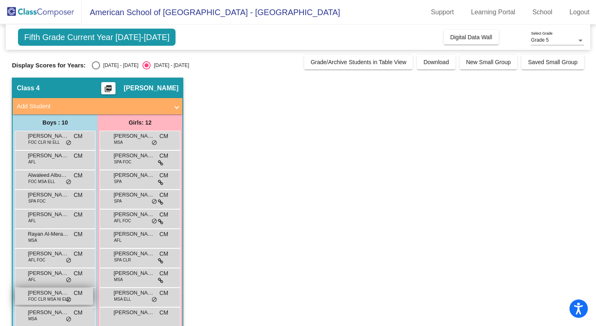
click at [53, 300] on span "FOC CLR MSA NI ELL" at bounding box center [48, 299] width 41 height 6
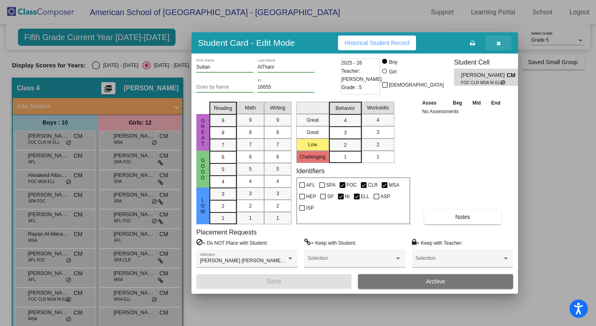
click at [499, 45] on icon "button" at bounding box center [499, 43] width 4 height 6
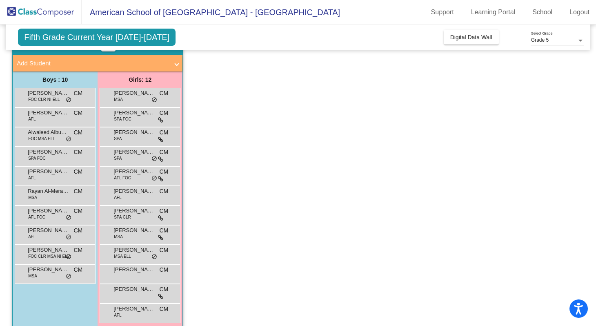
scroll to position [46, 0]
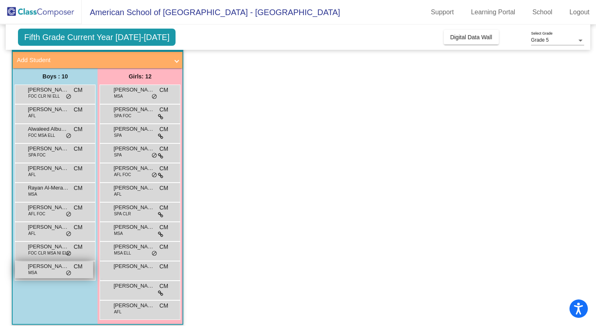
click at [45, 271] on div "[PERSON_NAME] Affara MSA CM lock do_not_disturb_alt" at bounding box center [54, 269] width 78 height 17
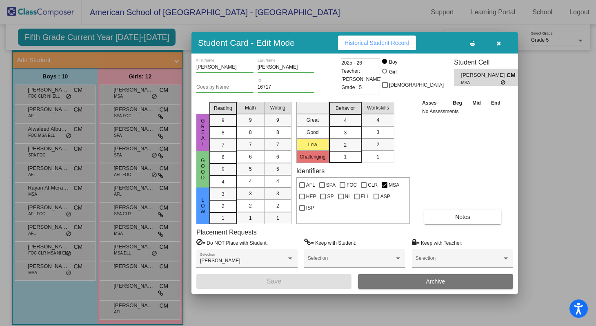
click at [500, 44] on icon "button" at bounding box center [499, 43] width 4 height 6
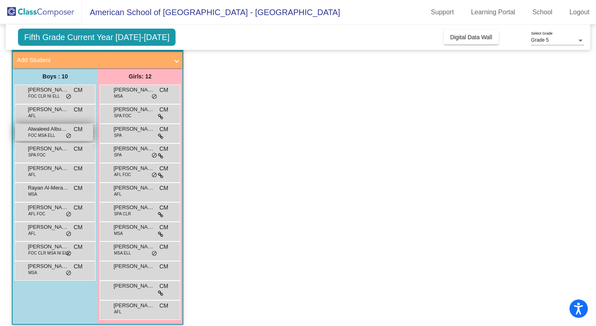
click at [45, 130] on span "Alwaleed Albuainain" at bounding box center [48, 129] width 41 height 8
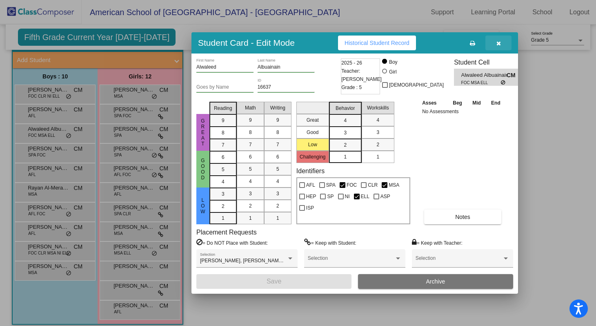
click at [499, 44] on icon "button" at bounding box center [499, 43] width 4 height 6
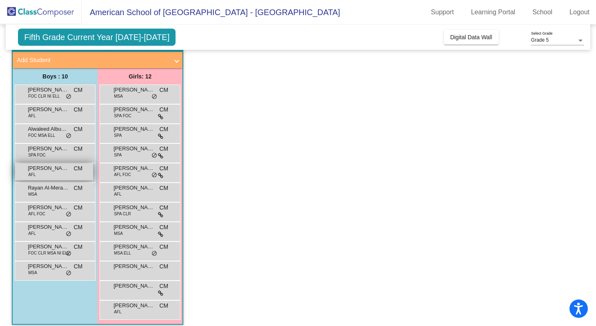
click at [49, 177] on div "[PERSON_NAME] AFL CM lock do_not_disturb_alt" at bounding box center [54, 171] width 78 height 17
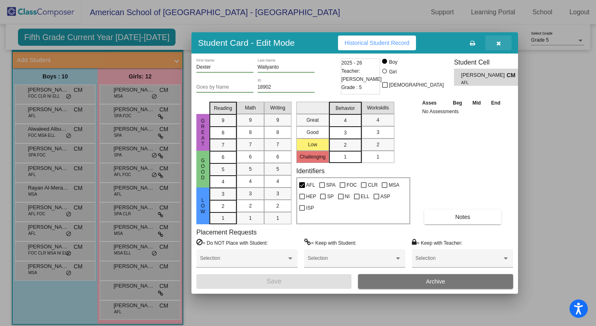
click at [498, 45] on icon "button" at bounding box center [499, 43] width 4 height 6
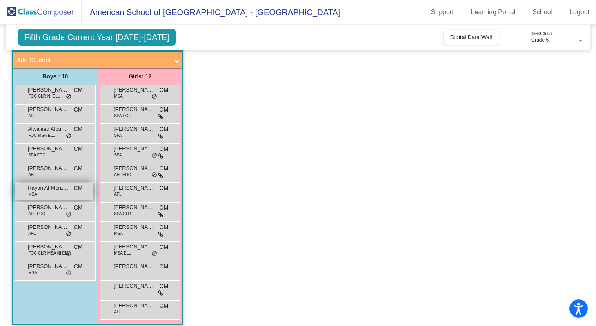
click at [47, 189] on span "Rayan Al-Meraikhi" at bounding box center [48, 188] width 41 height 8
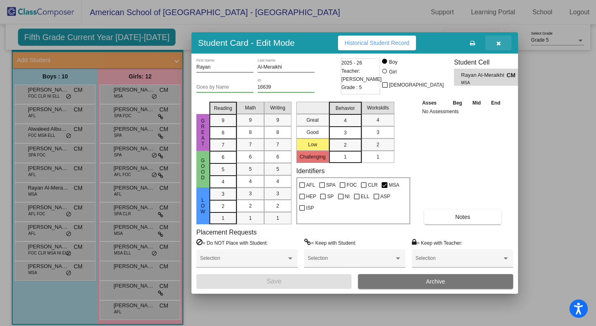
click at [499, 44] on icon "button" at bounding box center [499, 43] width 4 height 6
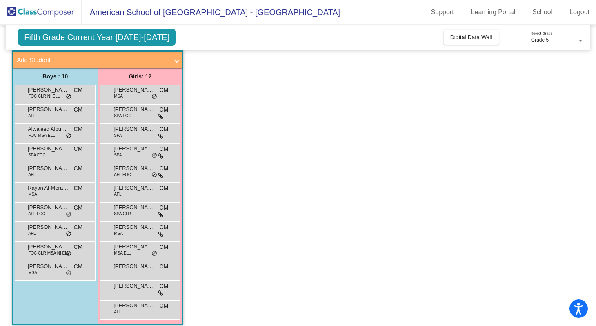
scroll to position [53, 0]
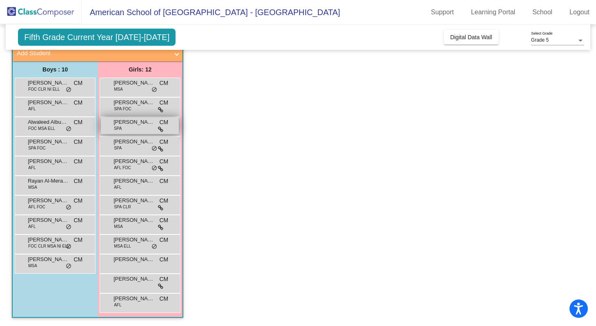
click at [122, 122] on span "[PERSON_NAME]" at bounding box center [134, 122] width 41 height 8
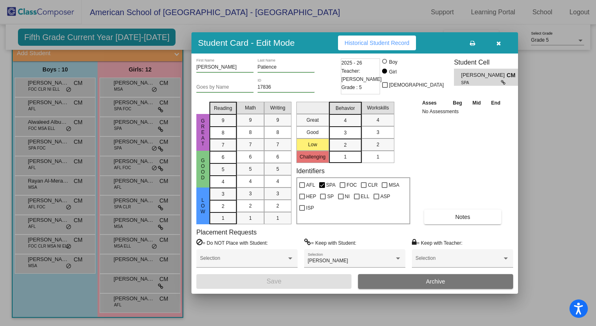
click at [498, 44] on icon "button" at bounding box center [499, 43] width 4 height 6
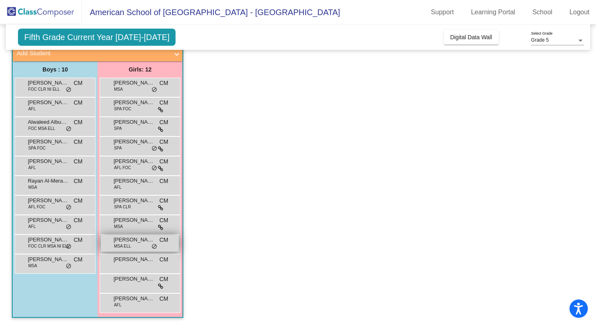
click at [134, 242] on span "[PERSON_NAME]" at bounding box center [134, 240] width 41 height 8
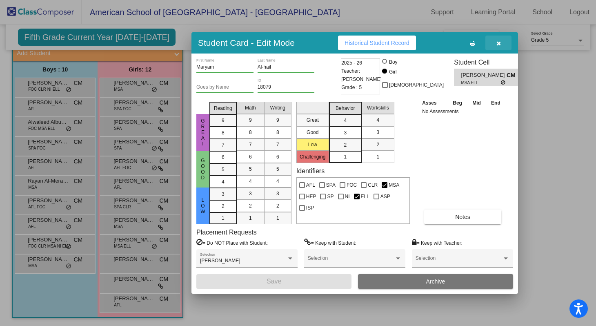
click at [499, 42] on icon "button" at bounding box center [499, 43] width 4 height 6
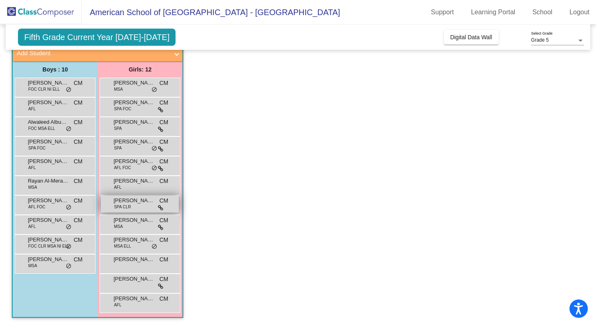
click at [141, 207] on div "[PERSON_NAME] Maiz SPA CLR CM lock do_not_disturb_alt" at bounding box center [140, 204] width 78 height 17
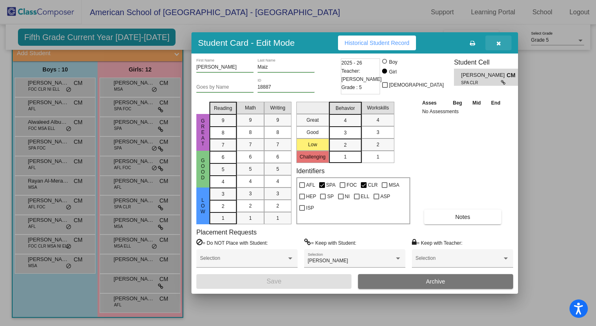
click at [499, 43] on icon "button" at bounding box center [499, 43] width 4 height 6
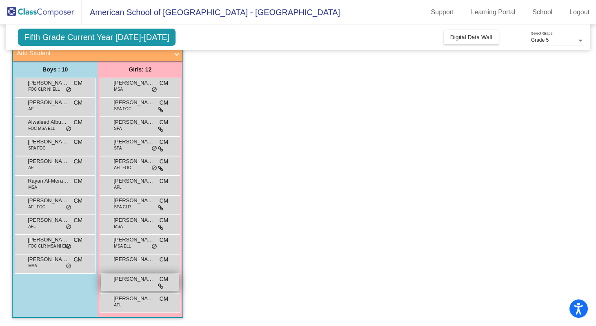
click at [139, 282] on span "[PERSON_NAME]" at bounding box center [134, 279] width 41 height 8
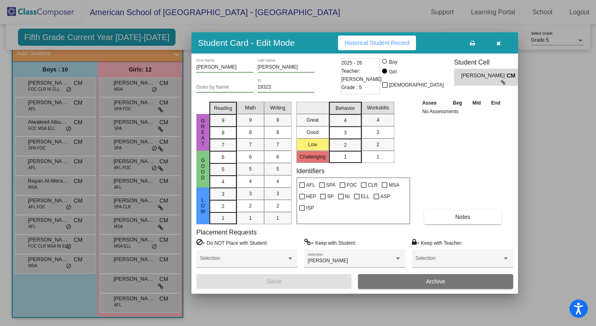
scroll to position [0, 0]
click at [456, 219] on span "Notes" at bounding box center [462, 217] width 15 height 7
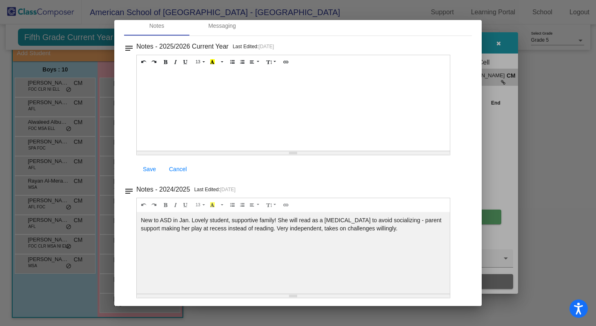
scroll to position [42, 0]
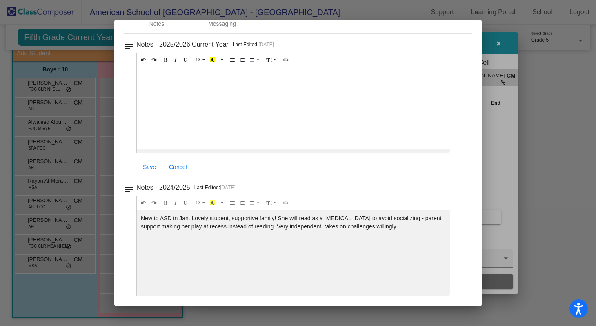
click at [495, 131] on div at bounding box center [298, 163] width 596 height 326
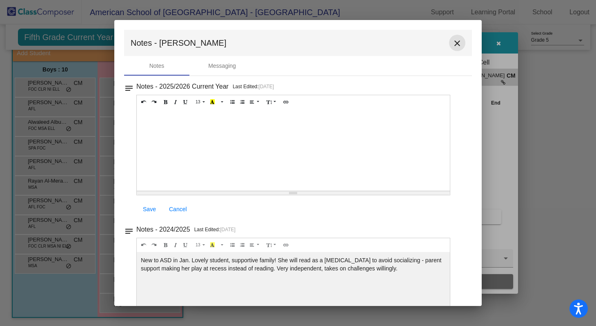
click at [454, 44] on mat-icon "close" at bounding box center [457, 43] width 10 height 10
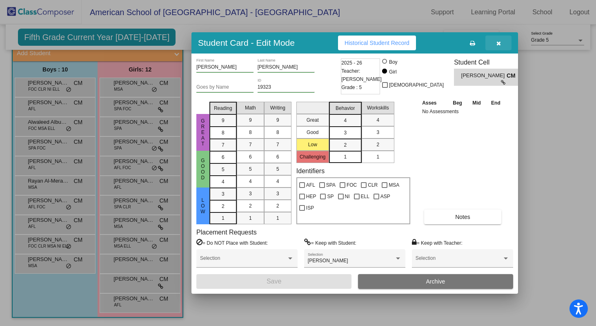
click at [498, 45] on icon "button" at bounding box center [499, 43] width 4 height 6
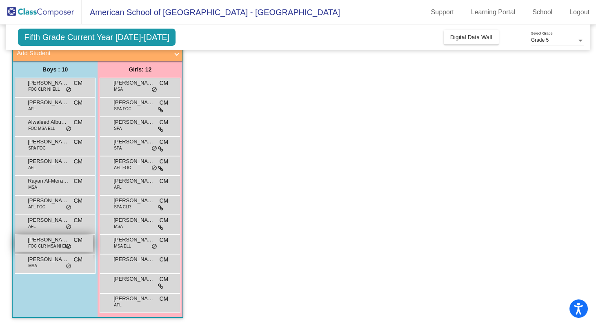
click at [49, 242] on span "[PERSON_NAME]" at bounding box center [48, 240] width 41 height 8
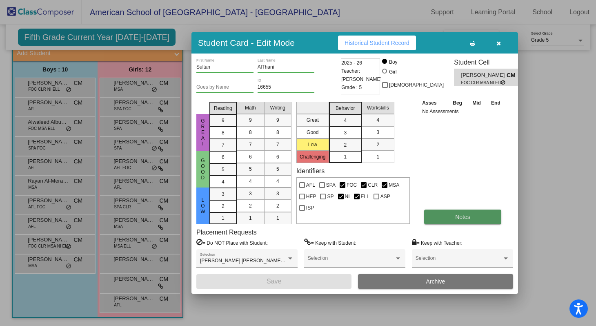
click at [450, 214] on button "Notes" at bounding box center [462, 216] width 77 height 15
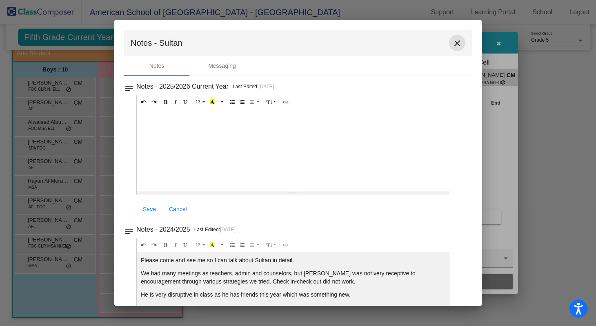
click at [452, 43] on mat-icon "close" at bounding box center [457, 43] width 10 height 10
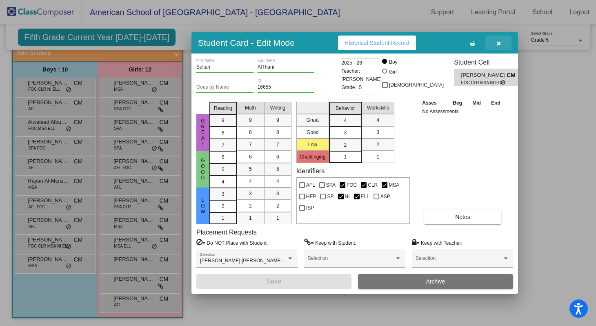
click at [499, 45] on icon "button" at bounding box center [499, 43] width 4 height 6
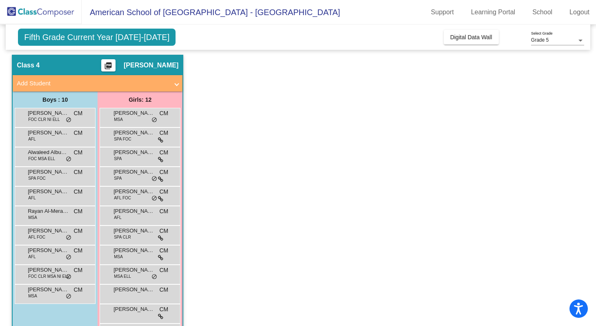
scroll to position [53, 0]
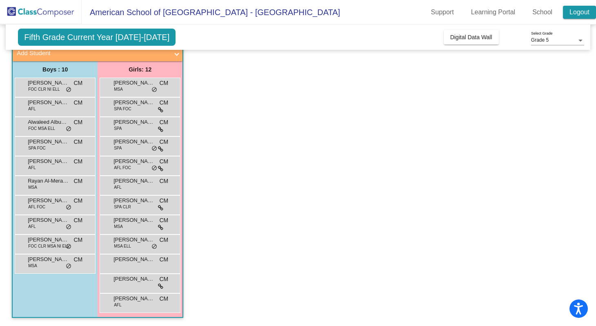
click at [583, 10] on link "Logout" at bounding box center [579, 12] width 33 height 13
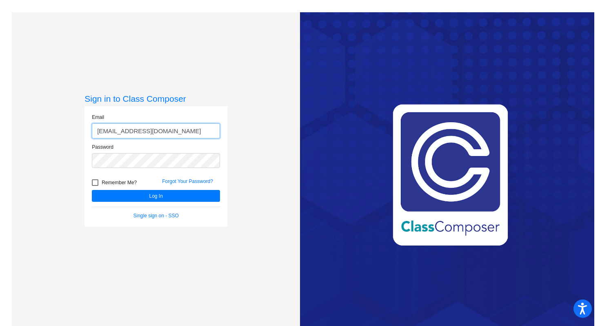
click at [172, 130] on input "[EMAIL_ADDRESS][DOMAIN_NAME]" at bounding box center [156, 130] width 128 height 15
type input "[PERSON_NAME][EMAIL_ADDRESS][PERSON_NAME][DOMAIN_NAME]"
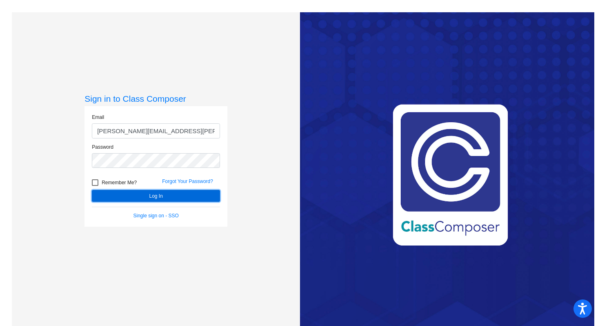
click at [153, 195] on button "Log In" at bounding box center [156, 196] width 128 height 12
